Goal: Contribute content: Add original content to the website for others to see

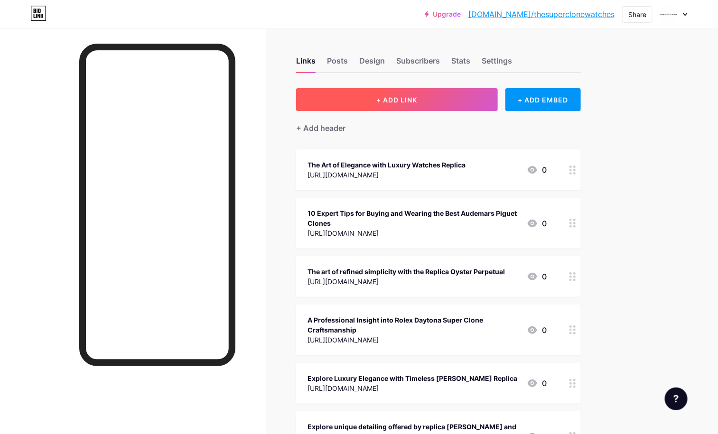
click at [481, 97] on button "+ ADD LINK" at bounding box center [397, 99] width 202 height 23
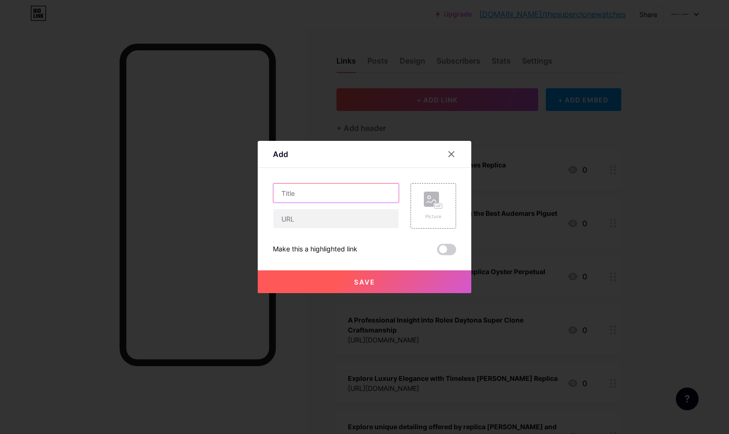
paste input "Experience timeless elegance in every Rolex Submariner Clone"
type input "Experience timeless elegance in every Rolex Submariner Clone"
click at [352, 221] on input "text" at bounding box center [335, 218] width 125 height 19
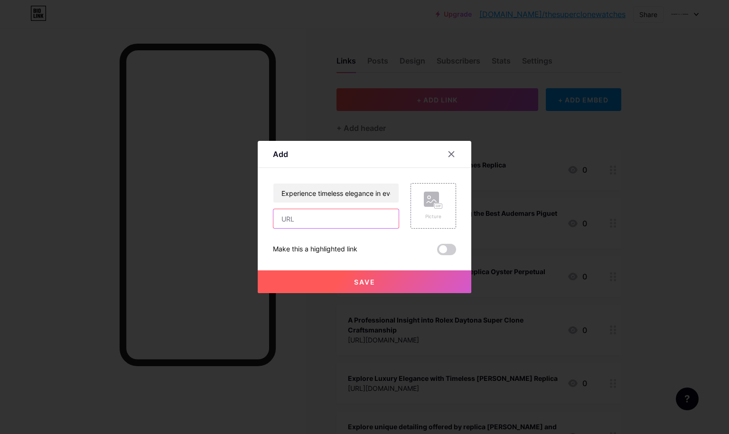
paste input "[URL][DOMAIN_NAME]"
type input "[URL][DOMAIN_NAME]"
click at [444, 250] on span at bounding box center [446, 249] width 19 height 11
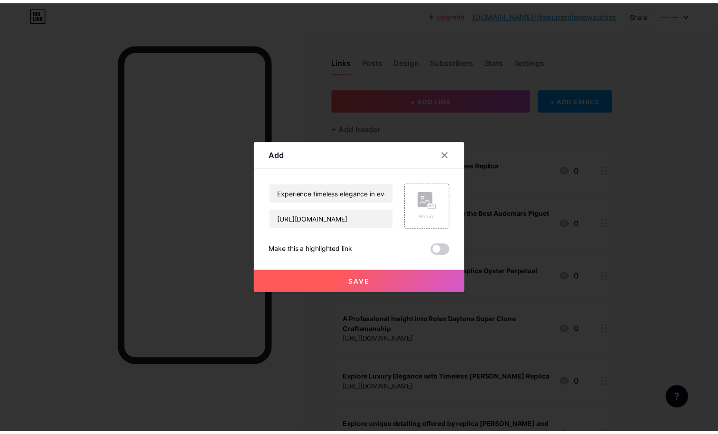
scroll to position [0, 0]
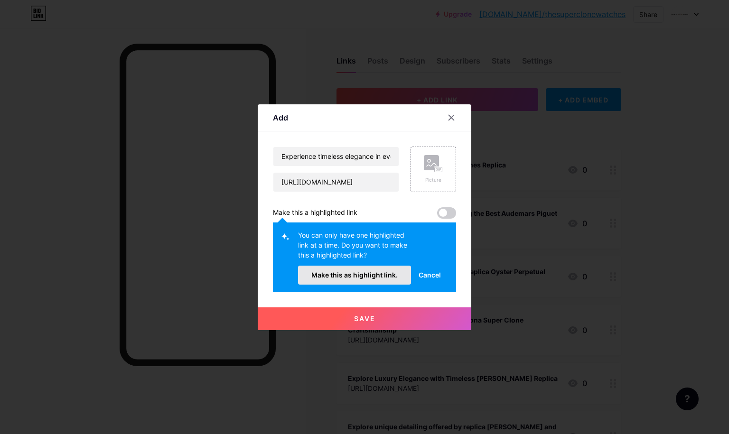
click at [355, 271] on span "Make this as highlight link." at bounding box center [354, 275] width 86 height 8
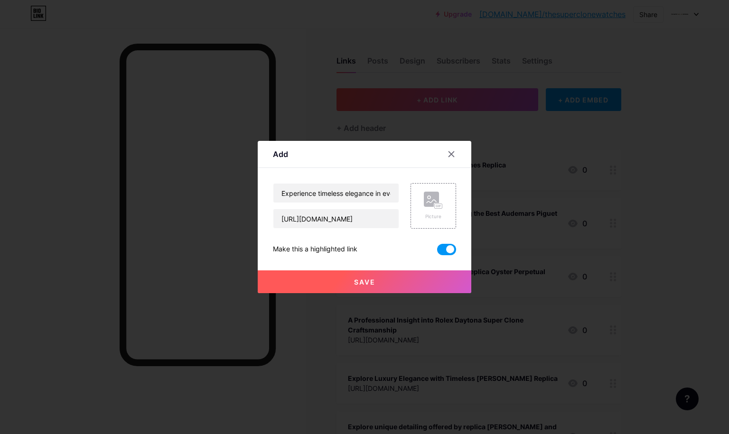
click at [355, 279] on span "Save" at bounding box center [364, 282] width 21 height 8
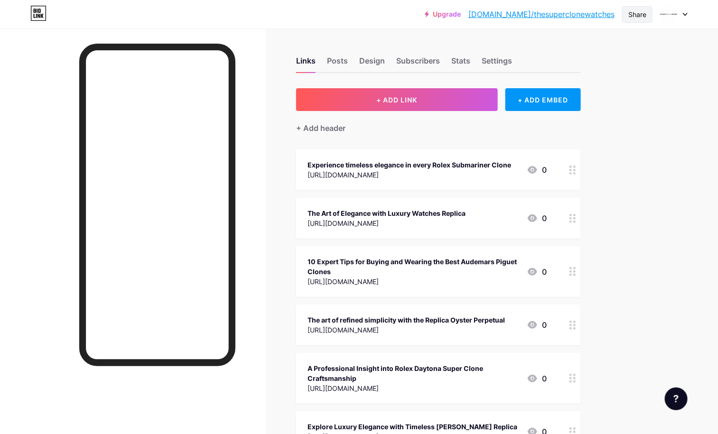
click at [641, 13] on div "Share" at bounding box center [637, 14] width 18 height 10
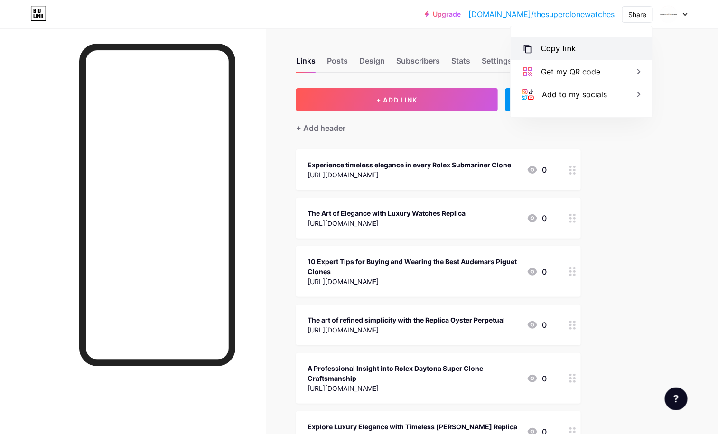
click at [564, 49] on div "Copy link" at bounding box center [558, 48] width 35 height 11
